Goal: Check status: Check status

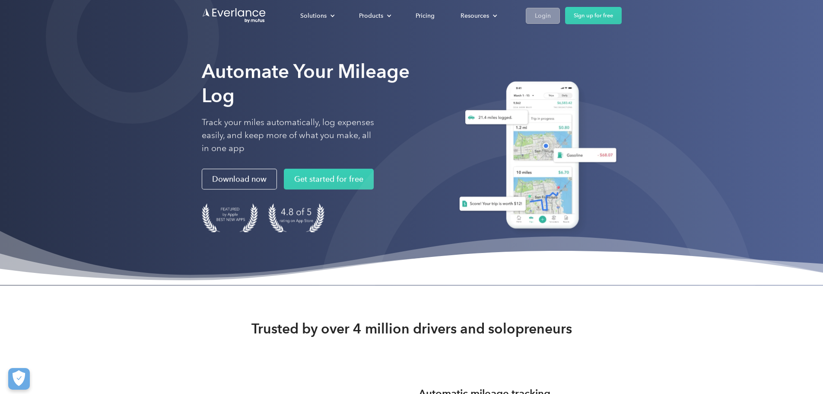
click at [551, 15] on div "Login" at bounding box center [543, 15] width 16 height 11
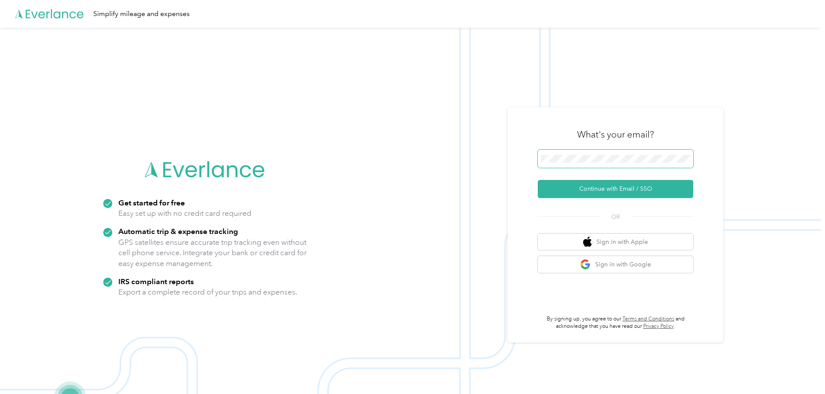
click at [538, 180] on button "Continue with Email / SSO" at bounding box center [616, 189] width 156 height 18
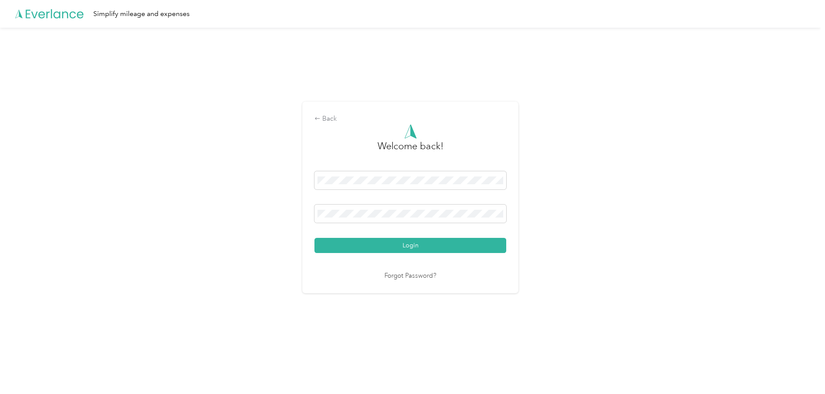
click at [315, 238] on button "Login" at bounding box center [411, 245] width 192 height 15
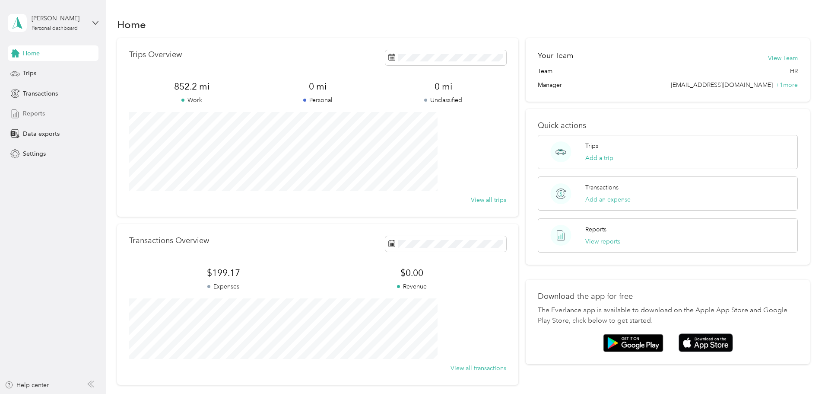
click at [38, 116] on span "Reports" at bounding box center [34, 113] width 22 height 9
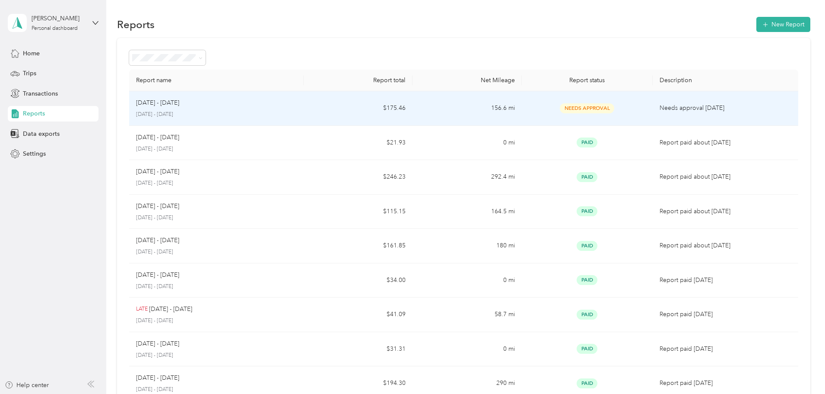
click at [271, 110] on div "Aug 1 - 31, 2025 August 1 - 31, 2025" at bounding box center [216, 108] width 161 height 20
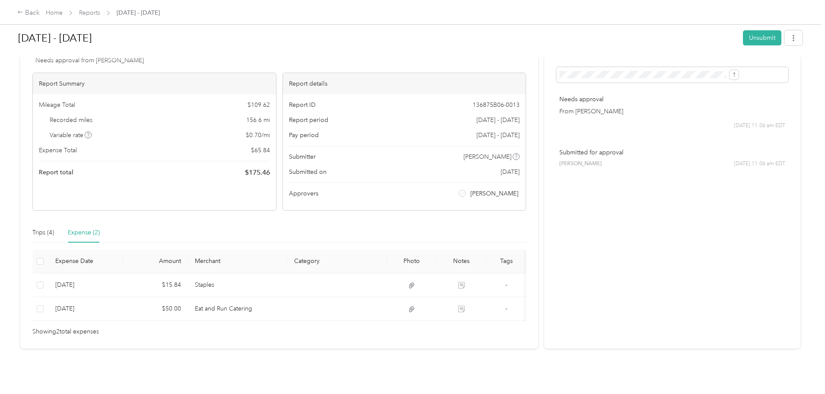
scroll to position [47, 0]
click at [54, 228] on div "Trips (4)" at bounding box center [43, 233] width 22 height 10
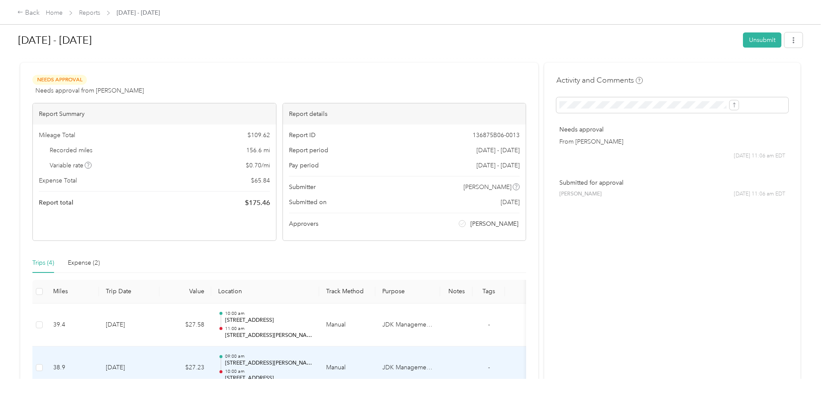
scroll to position [0, 0]
